Goal: Subscribe to service/newsletter

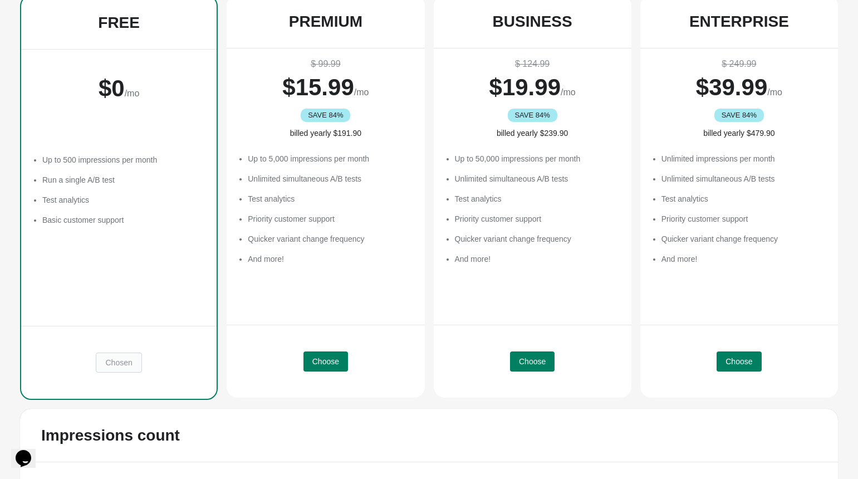
scroll to position [181, 0]
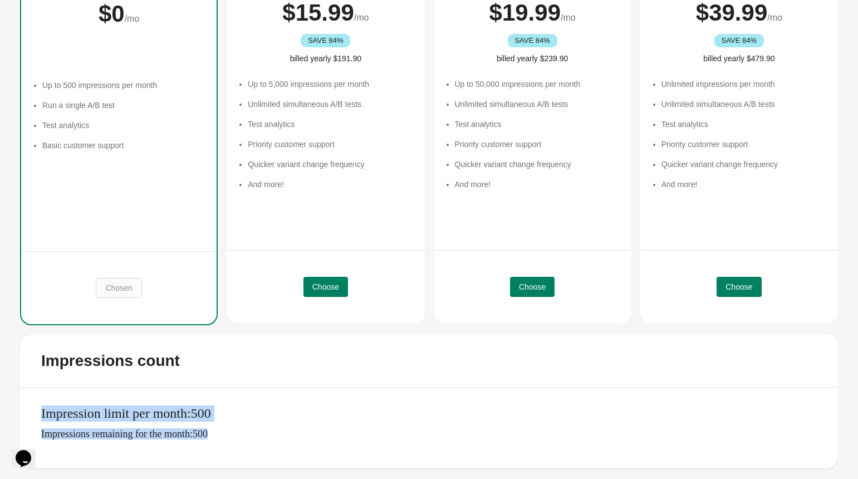
drag, startPoint x: 253, startPoint y: 437, endPoint x: 35, endPoint y: 409, distance: 219.7
click at [35, 409] on div "Impression limit per month: 500 Impressions remaining for the month: 500" at bounding box center [429, 428] width 818 height 81
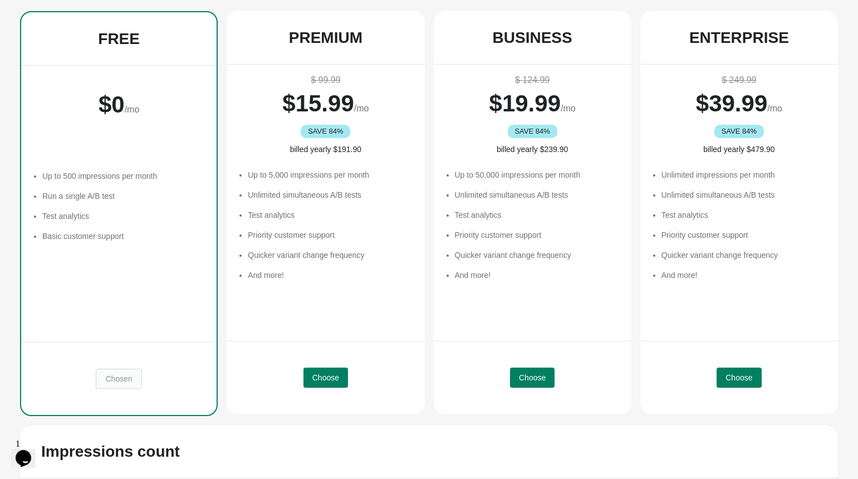
scroll to position [13, 0]
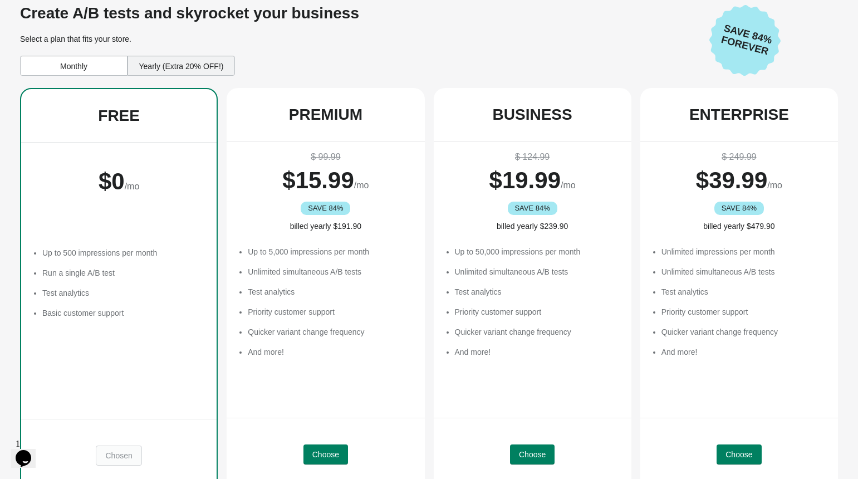
click at [71, 56] on div "Monthly" at bounding box center [74, 66] width 108 height 20
click at [159, 56] on div "Yearly (Extra 20% OFF!)" at bounding box center [182, 66] width 108 height 20
click at [81, 63] on div "Monthly" at bounding box center [74, 66] width 108 height 20
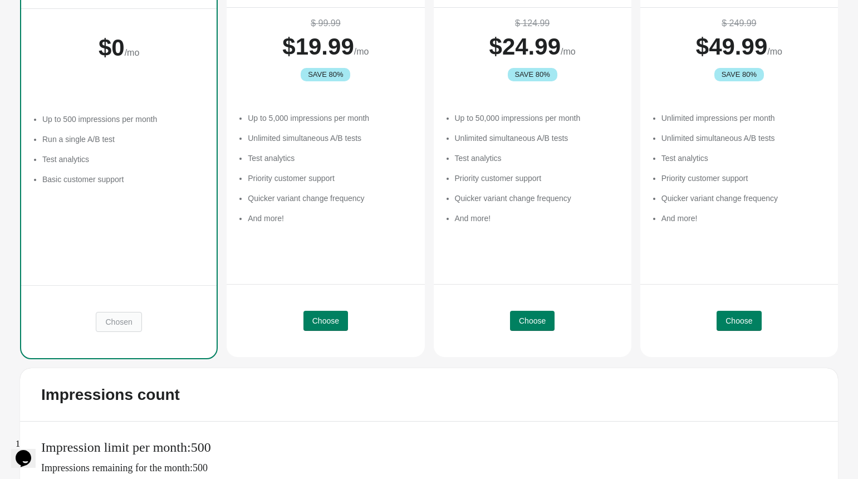
scroll to position [181, 0]
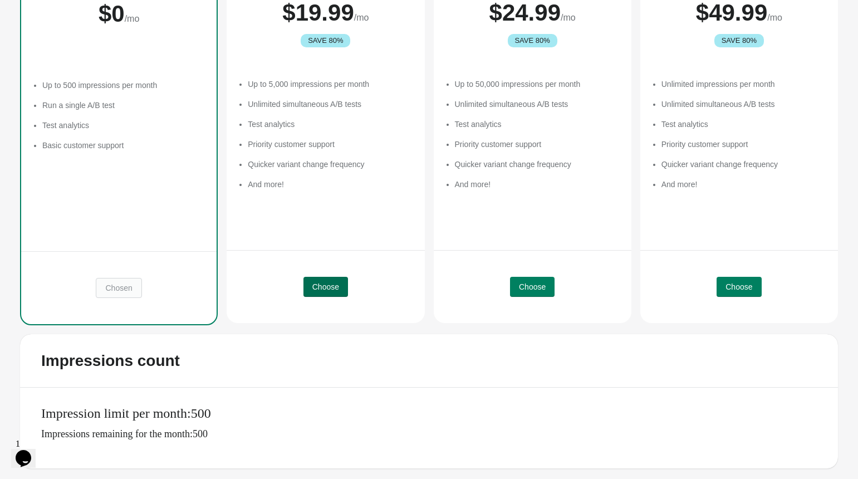
click at [331, 292] on button "Choose" at bounding box center [326, 287] width 45 height 20
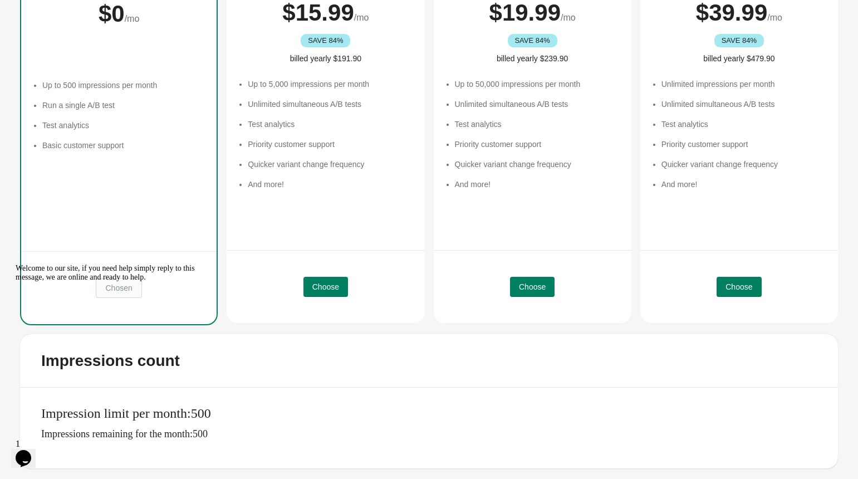
drag, startPoint x: 25, startPoint y: 344, endPoint x: 81, endPoint y: 614, distance: 275.9
click at [16, 264] on icon "Chat attention grabber" at bounding box center [16, 264] width 0 height 0
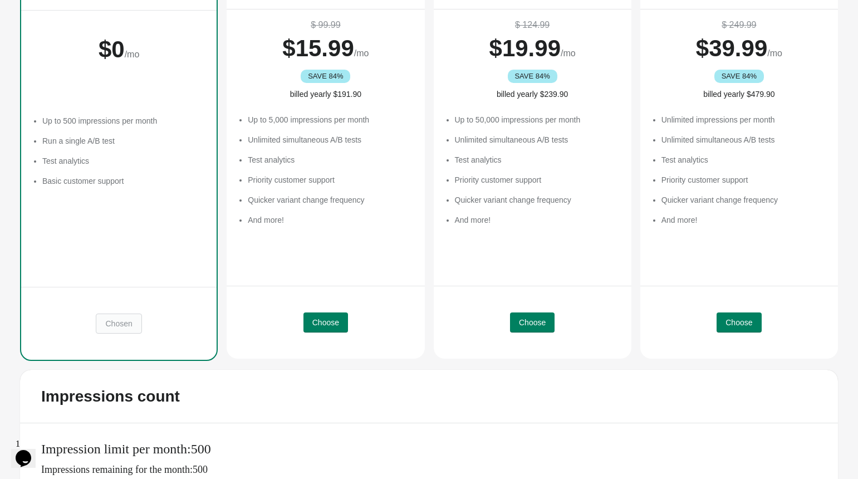
scroll to position [181, 0]
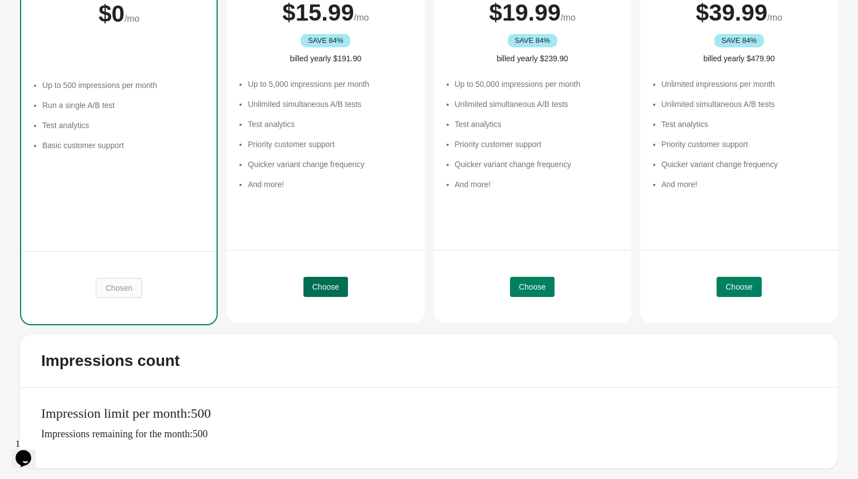
click at [329, 287] on span "Choose" at bounding box center [326, 286] width 27 height 9
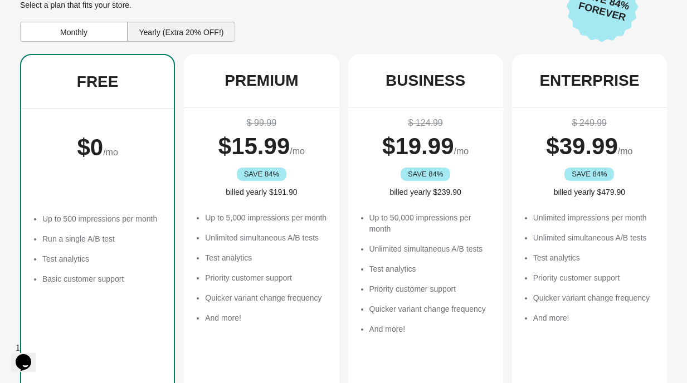
scroll to position [69, 0]
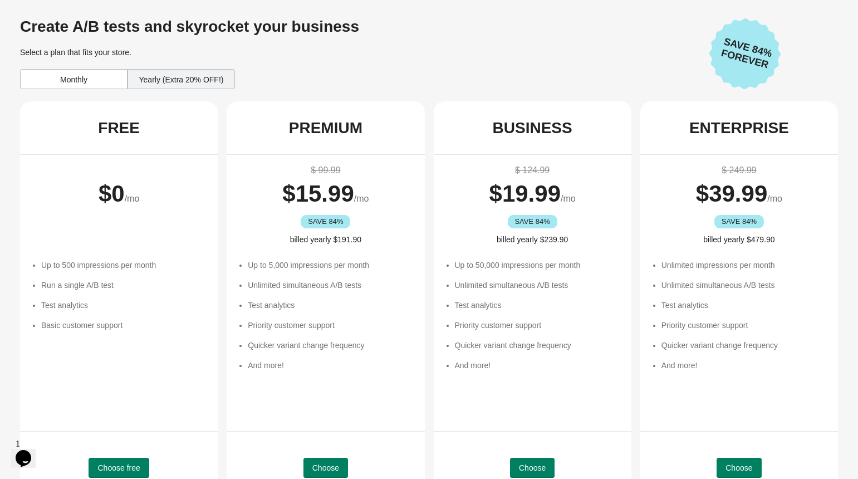
click at [91, 86] on div "Monthly" at bounding box center [74, 79] width 108 height 20
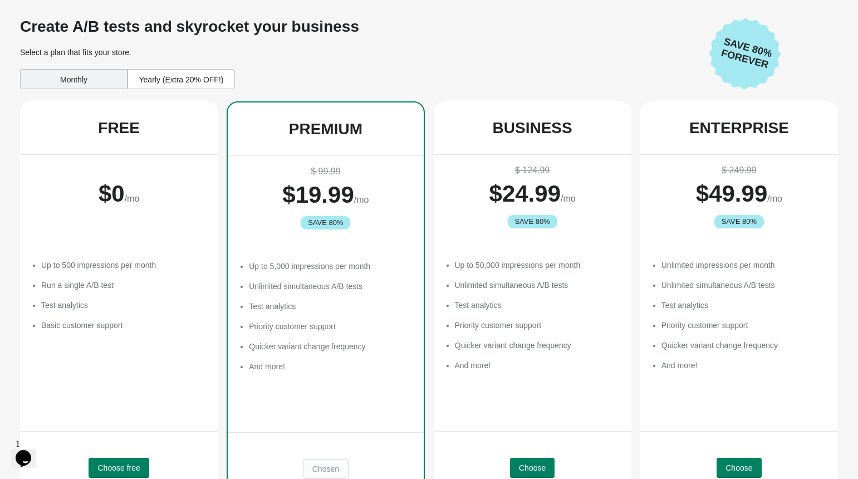
scroll to position [180, 0]
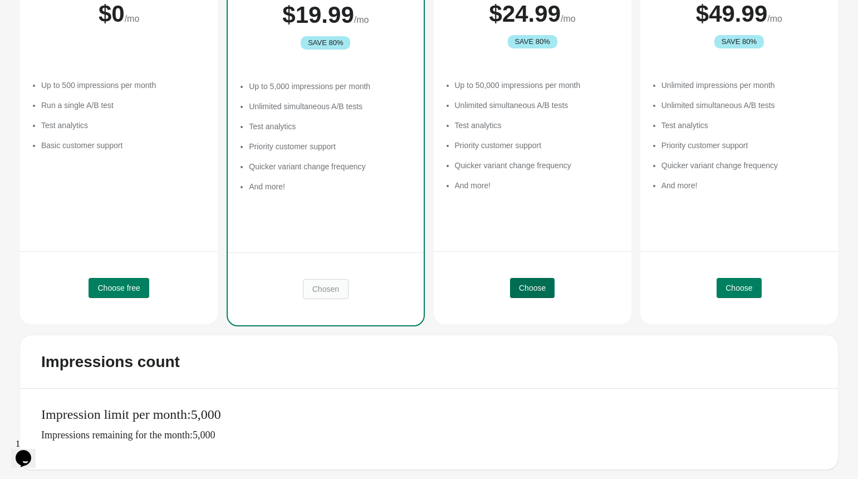
click at [541, 289] on span "Choose" at bounding box center [532, 288] width 27 height 9
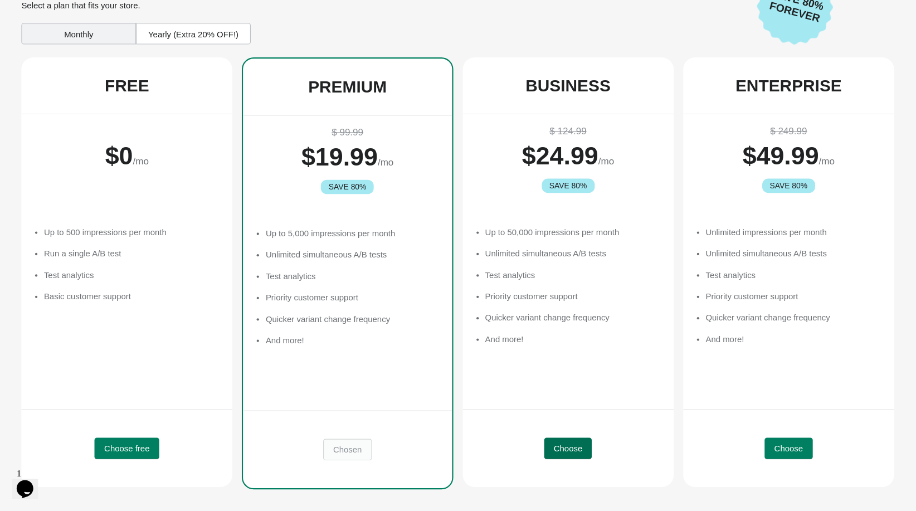
scroll to position [15, 0]
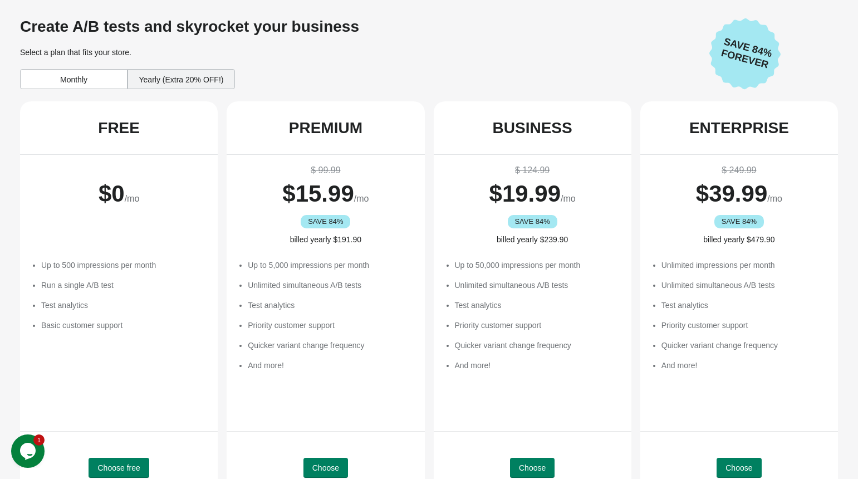
click at [79, 82] on div "Monthly" at bounding box center [74, 79] width 108 height 20
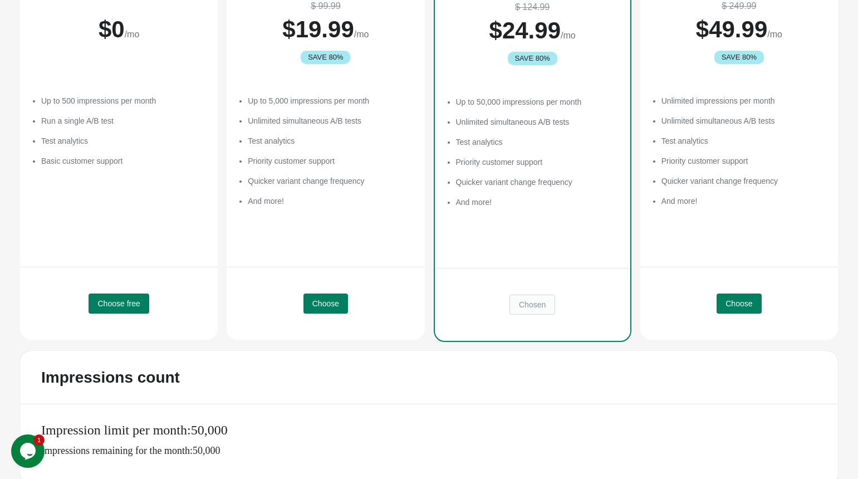
scroll to position [181, 0]
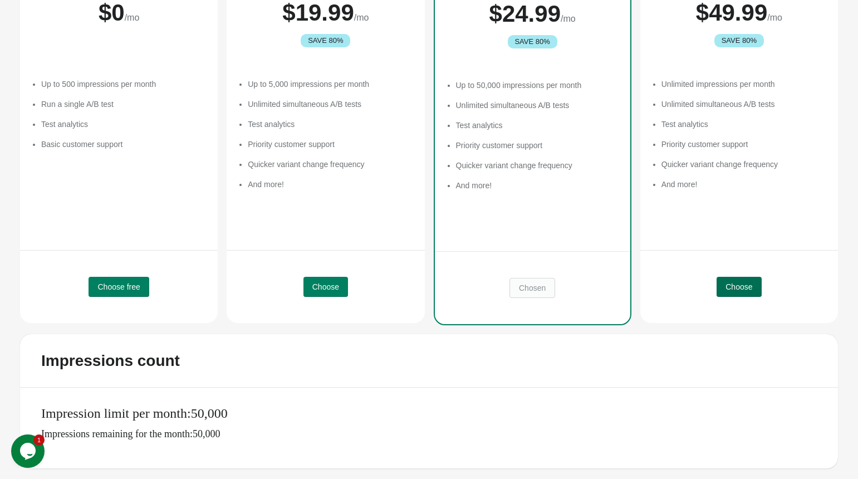
click at [741, 284] on span "Choose" at bounding box center [739, 286] width 27 height 9
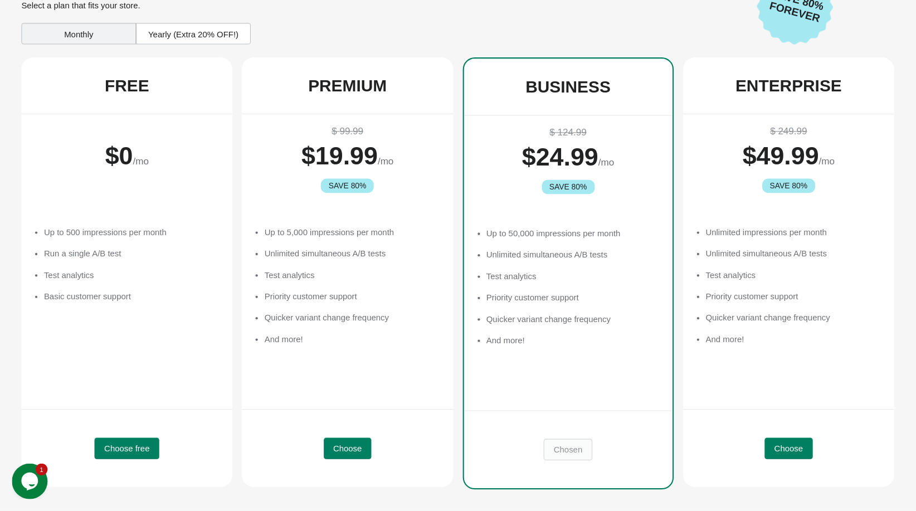
scroll to position [15, 0]
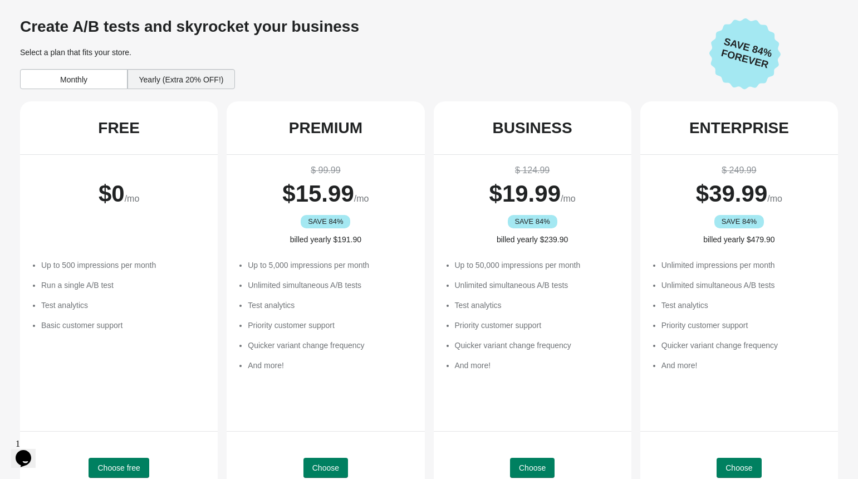
click at [95, 83] on div "Monthly" at bounding box center [74, 79] width 108 height 20
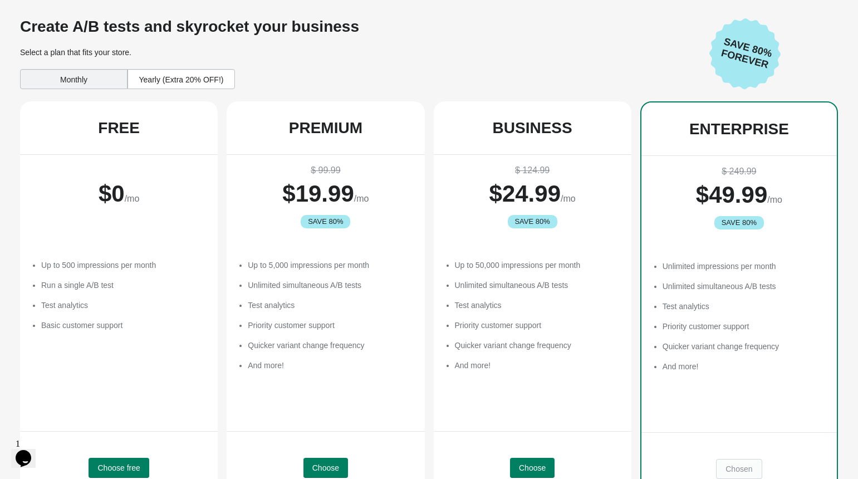
scroll to position [181, 0]
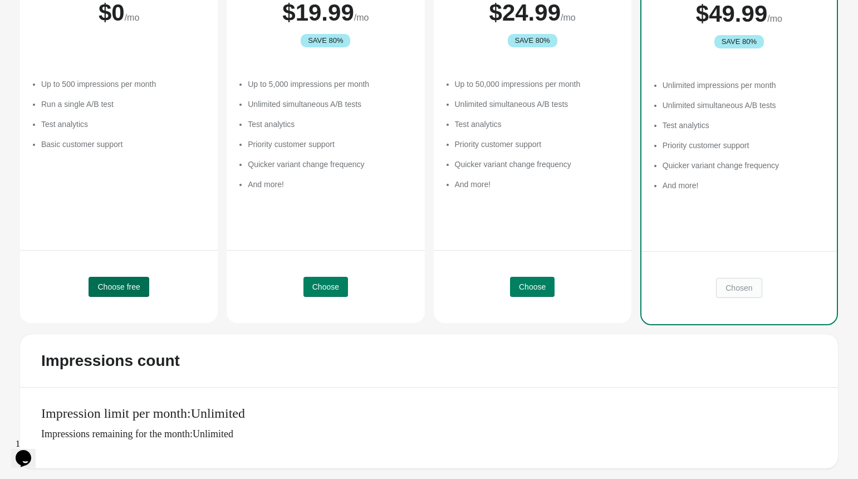
click at [116, 290] on span "Choose free" at bounding box center [118, 286] width 42 height 9
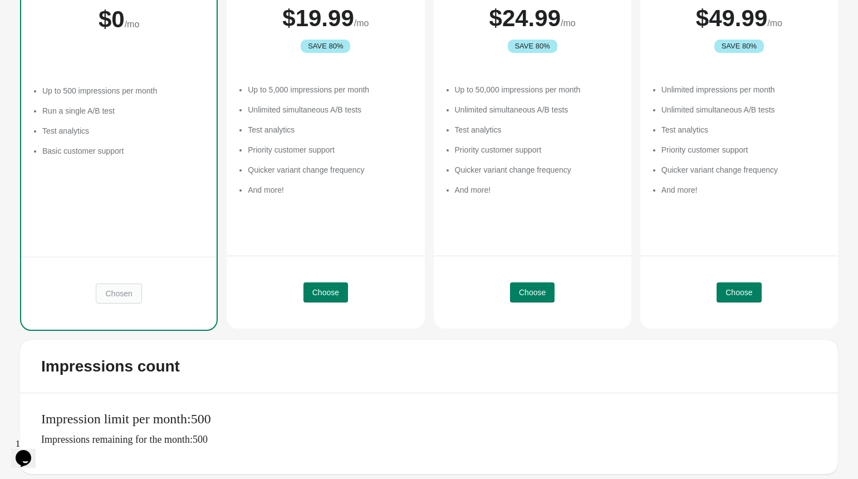
scroll to position [174, 0]
